Goal: Task Accomplishment & Management: Use online tool/utility

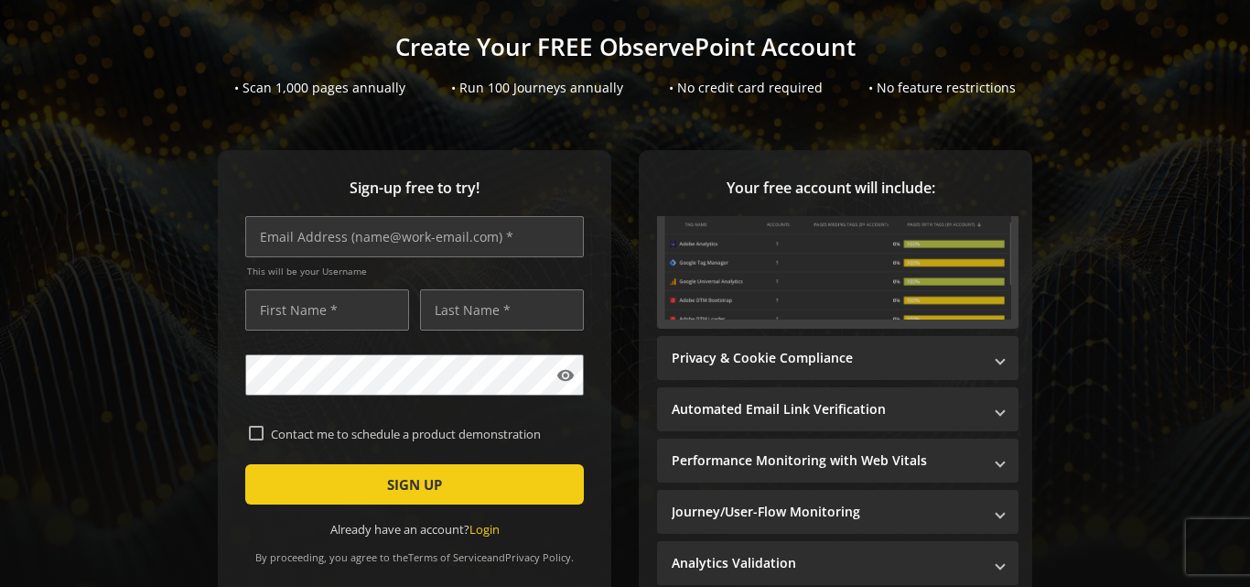
scroll to position [171, 0]
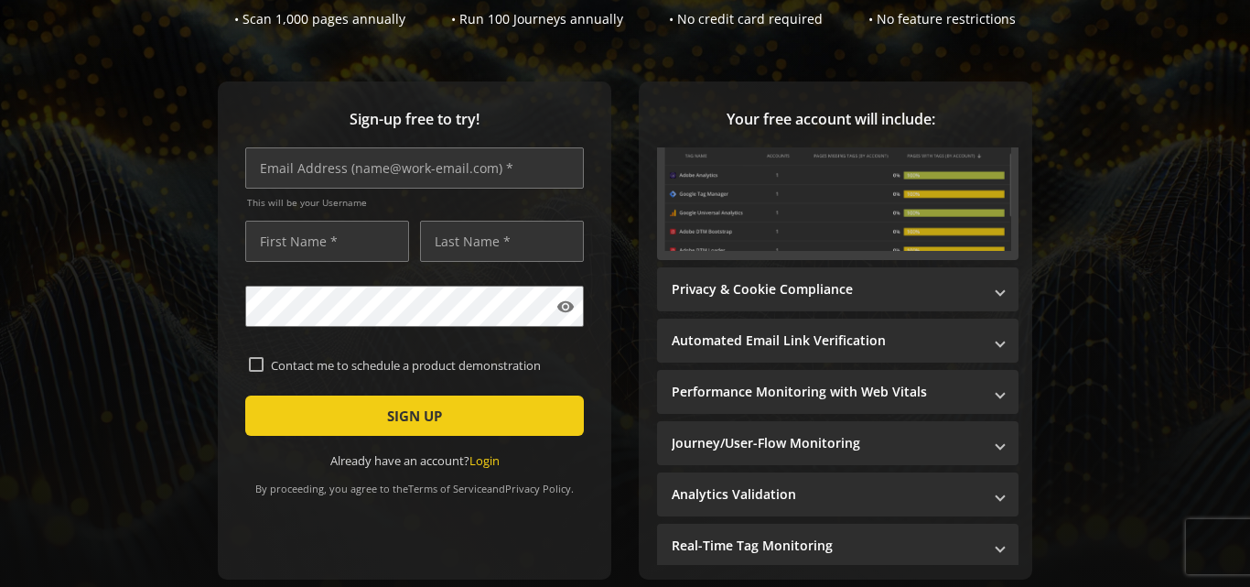
click at [403, 372] on label "Contact me to schedule a product demonstration" at bounding box center [422, 365] width 317 height 16
click at [264, 372] on input "Contact me to schedule a product demonstration" at bounding box center [256, 364] width 15 height 15
checkbox input "true"
click at [408, 159] on input "text" at bounding box center [414, 167] width 339 height 41
type input "[EMAIL_ADDRESS][DOMAIN_NAME]"
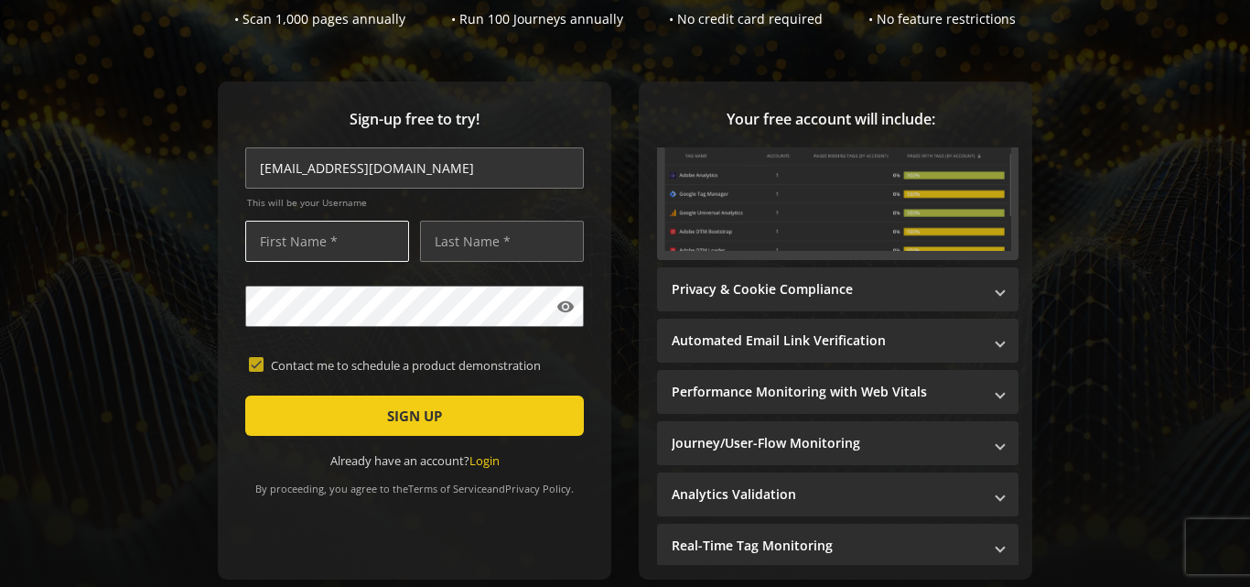
click at [315, 242] on input "text" at bounding box center [327, 241] width 164 height 41
type input "[PERSON_NAME]"
click at [457, 253] on input "text" at bounding box center [502, 241] width 164 height 41
type input "Consult"
click at [560, 467] on div "Already have an account? Login" at bounding box center [414, 460] width 339 height 17
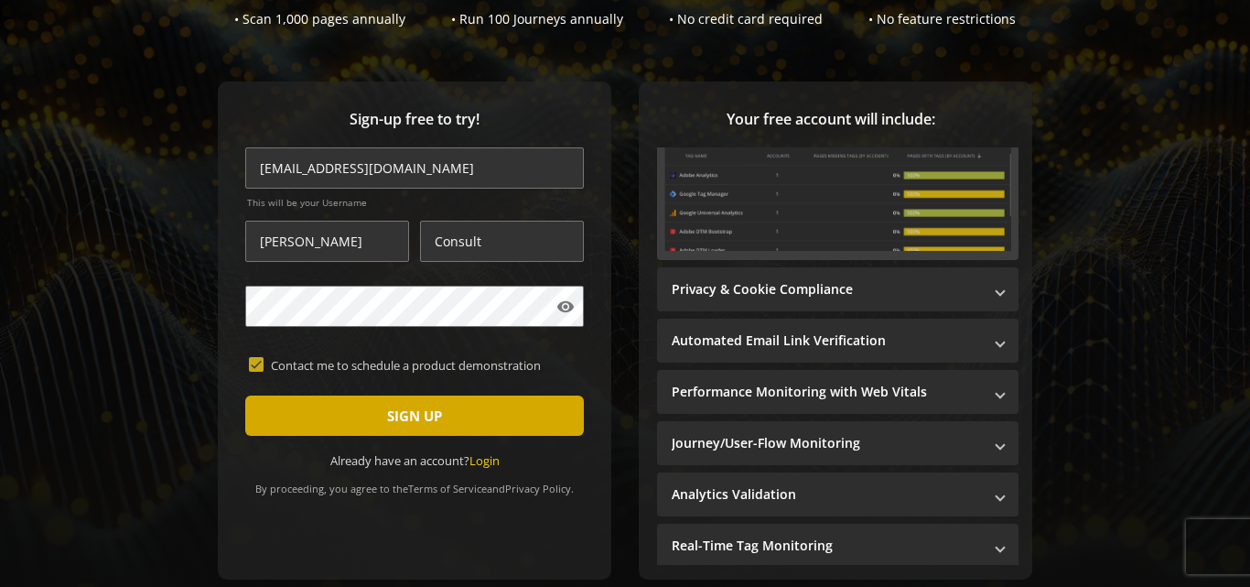
click at [459, 408] on span "submit" at bounding box center [414, 416] width 339 height 44
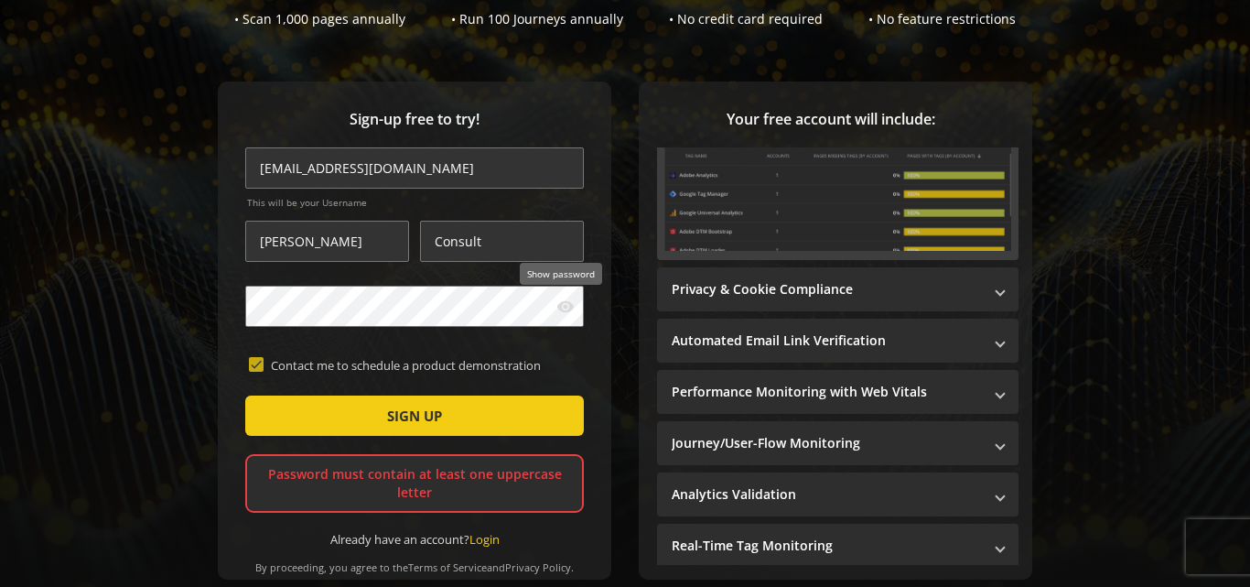
click at [565, 313] on mat-icon "visibility" at bounding box center [565, 306] width 18 height 18
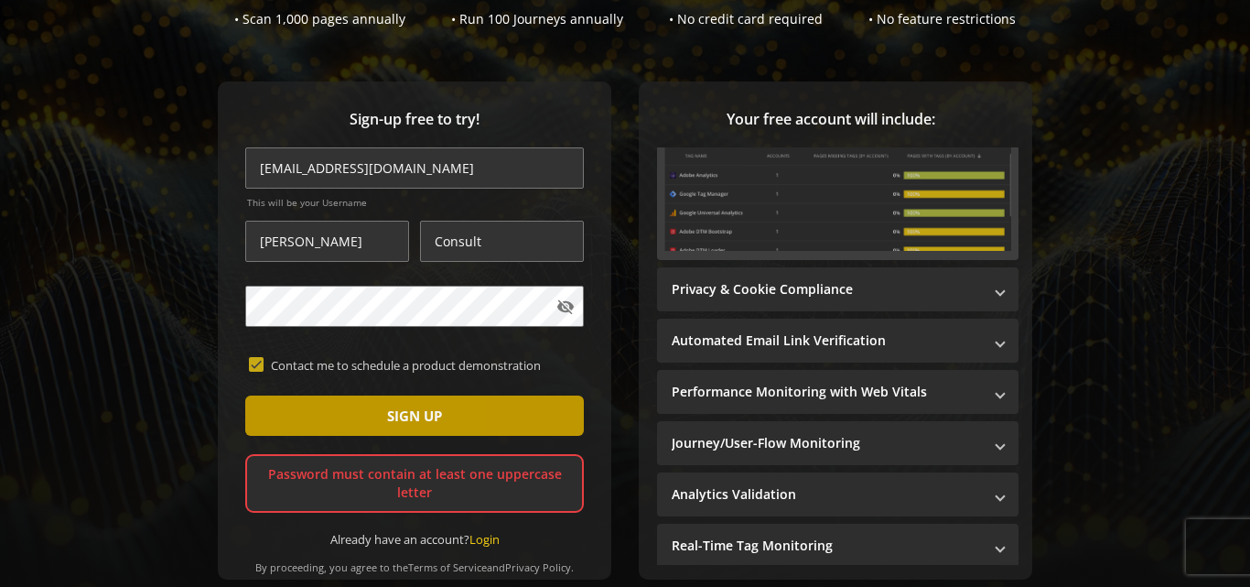
click at [298, 402] on span "submit" at bounding box center [414, 416] width 339 height 44
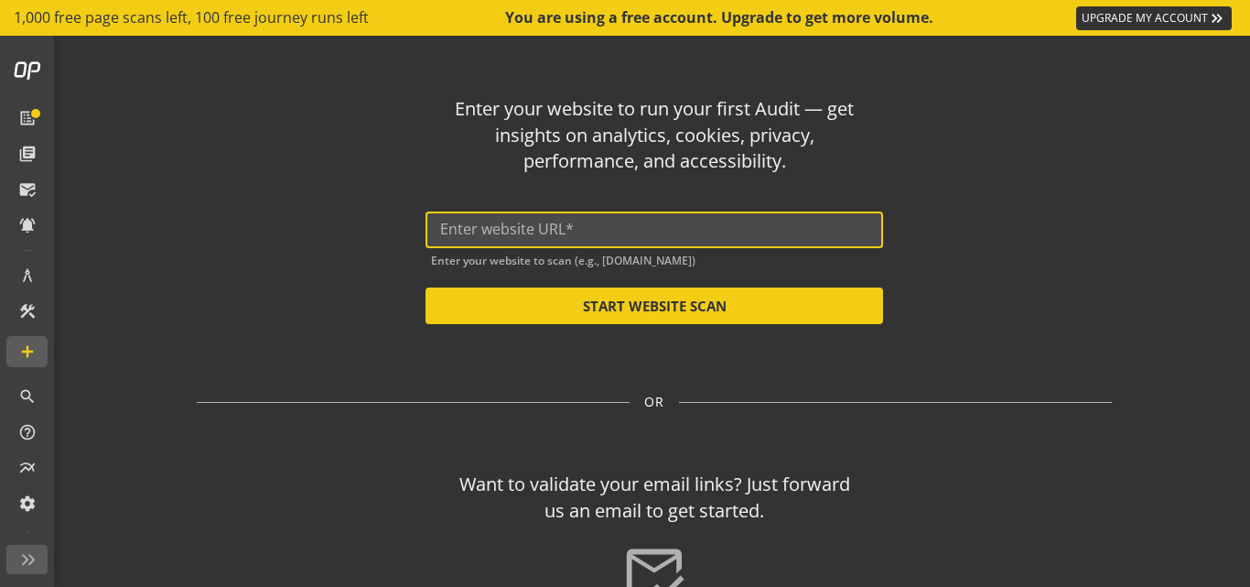
click at [717, 237] on input "text" at bounding box center [654, 229] width 428 height 17
paste input "[URL][DOMAIN_NAME]"
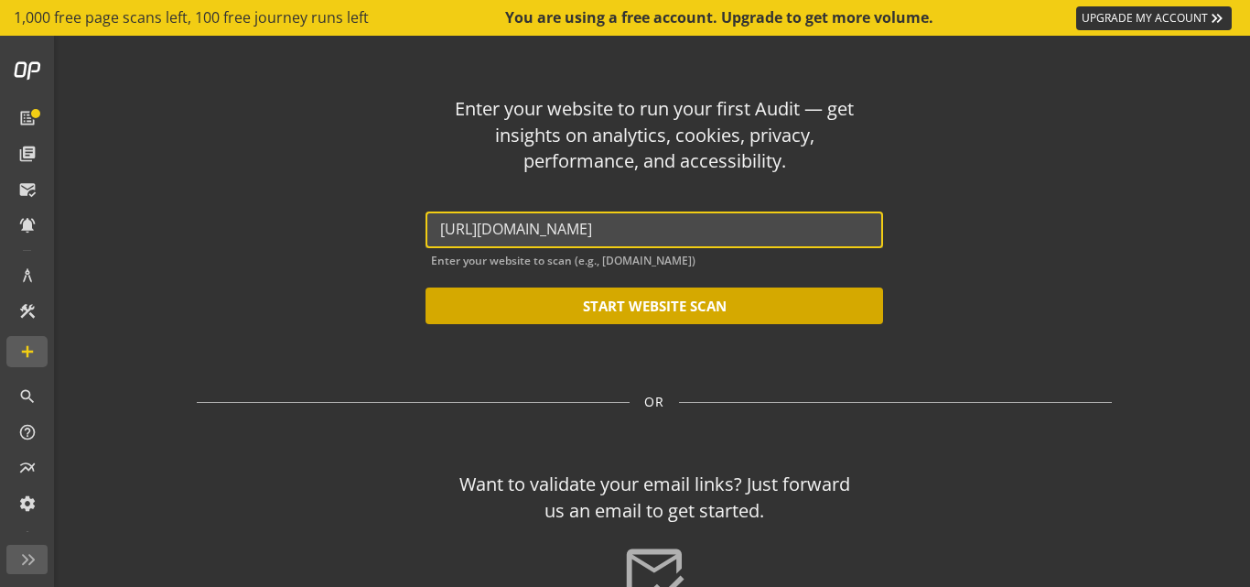
type input "[URL][DOMAIN_NAME]"
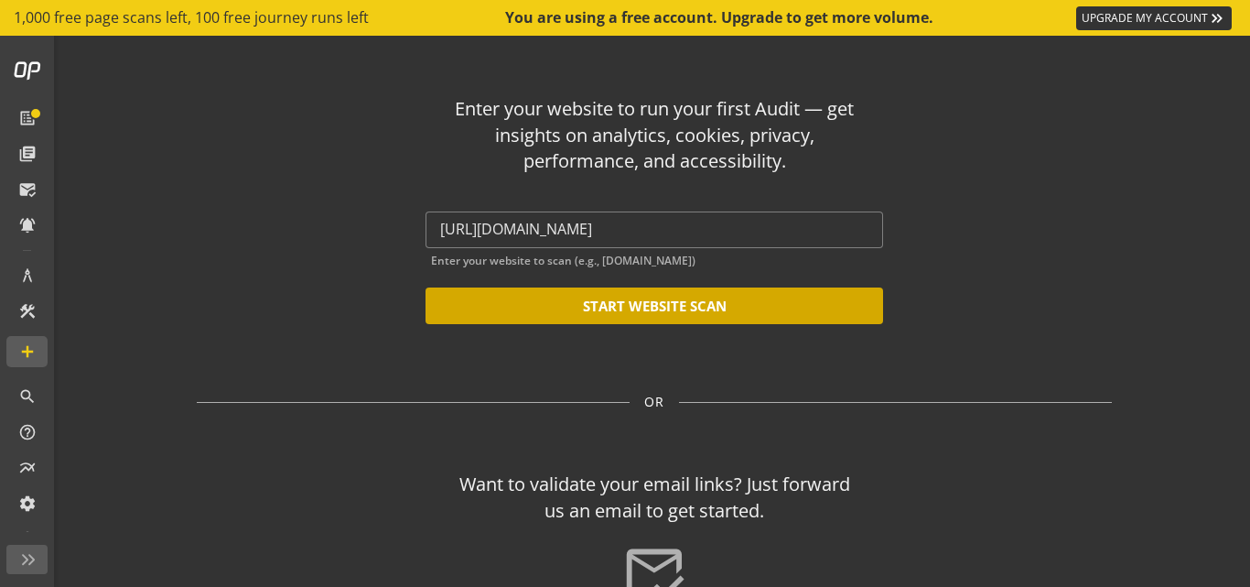
click at [711, 295] on button "START WEBSITE SCAN" at bounding box center [655, 305] width 458 height 37
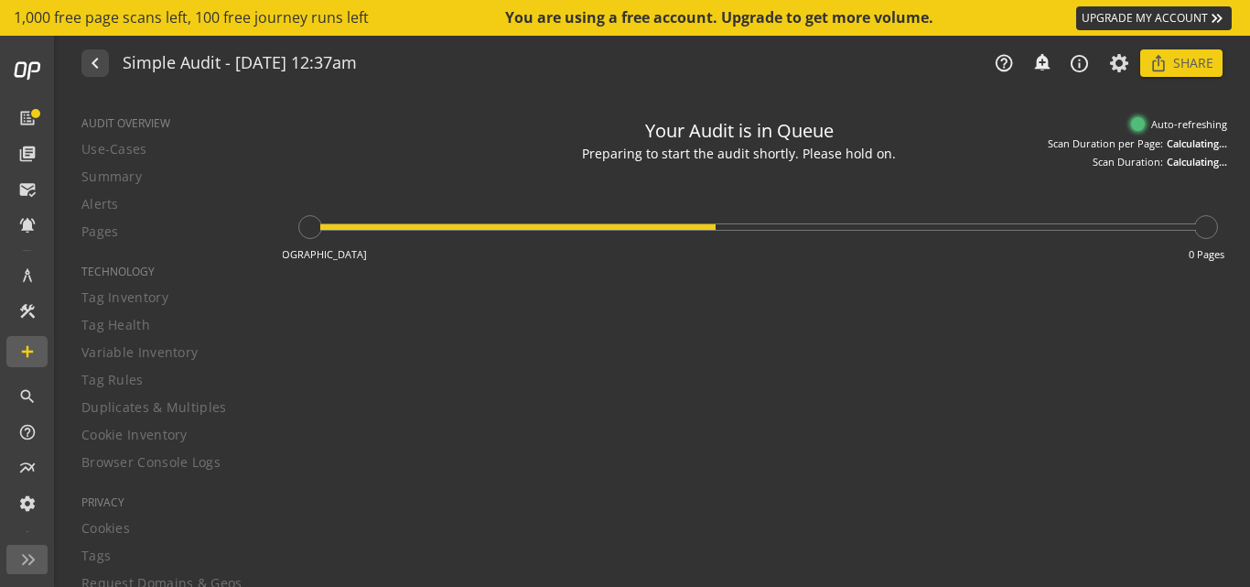
type textarea "Notes can include: -a description of what this audit is validating -changes in …"
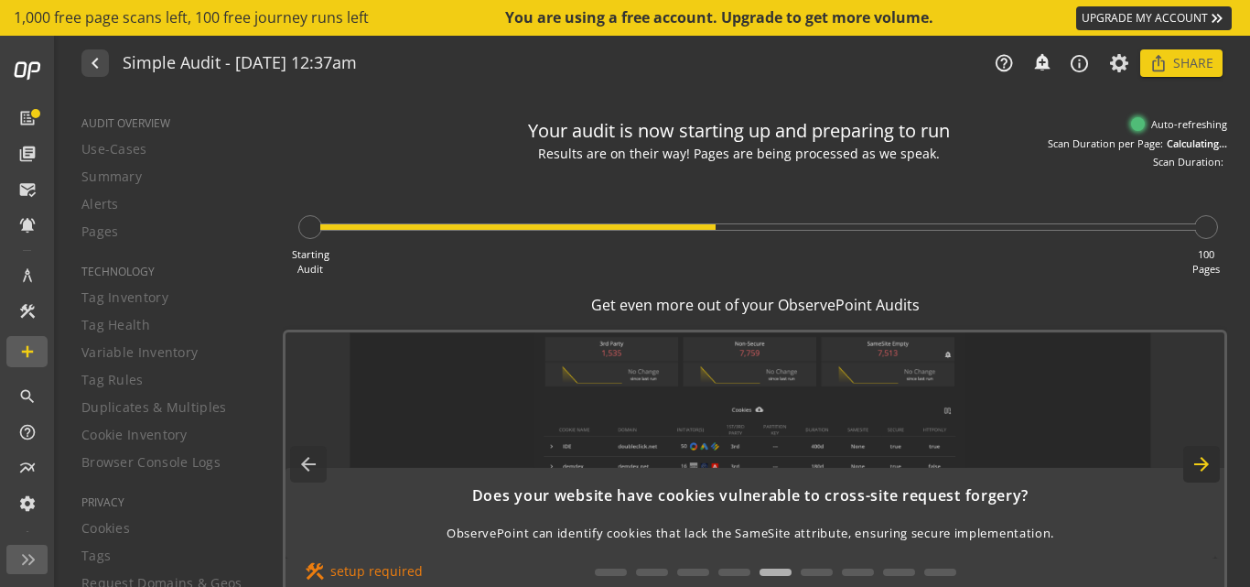
click at [1202, 463] on mat-icon "arrow_forward" at bounding box center [1201, 464] width 37 height 37
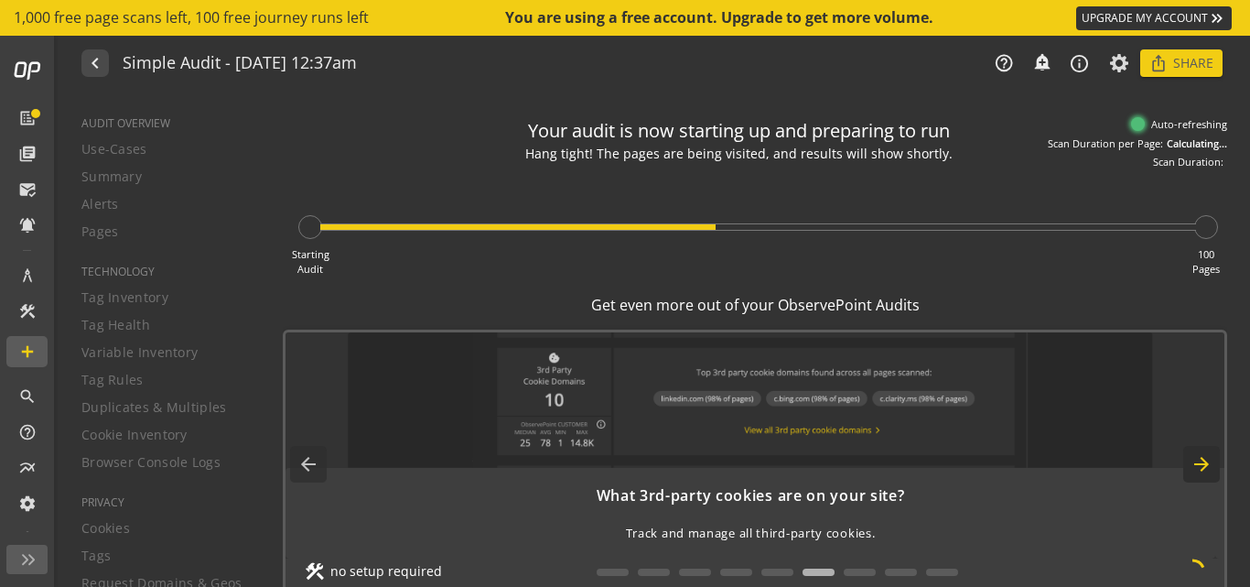
click at [1202, 463] on mat-icon "arrow_forward" at bounding box center [1201, 464] width 37 height 37
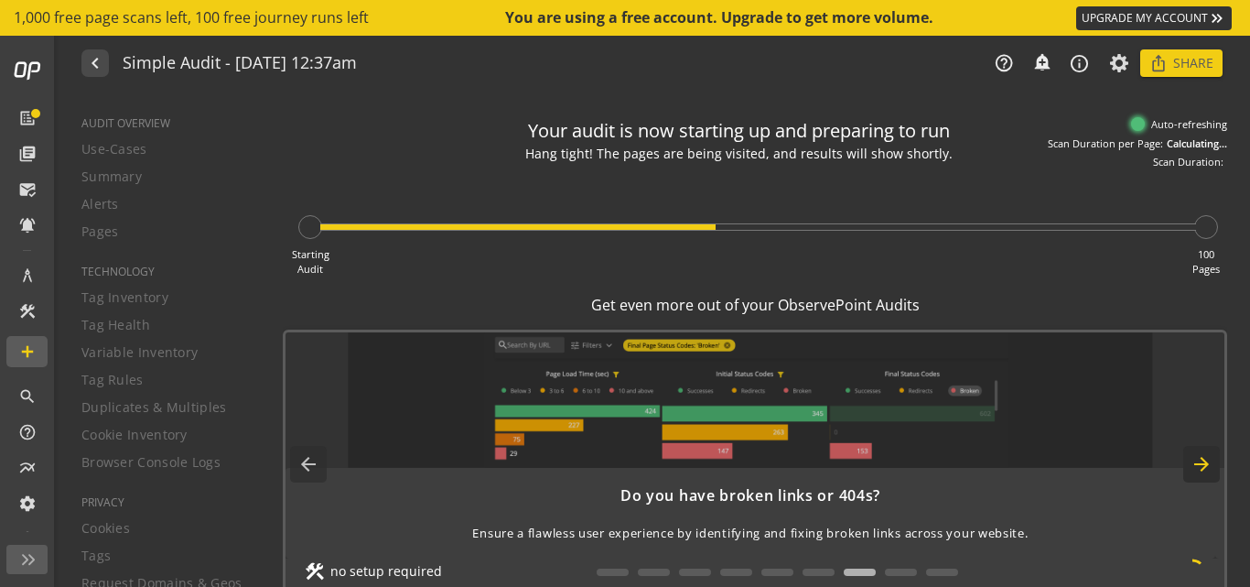
click at [1202, 463] on mat-icon "arrow_forward" at bounding box center [1201, 464] width 37 height 37
